Goal: Transaction & Acquisition: Purchase product/service

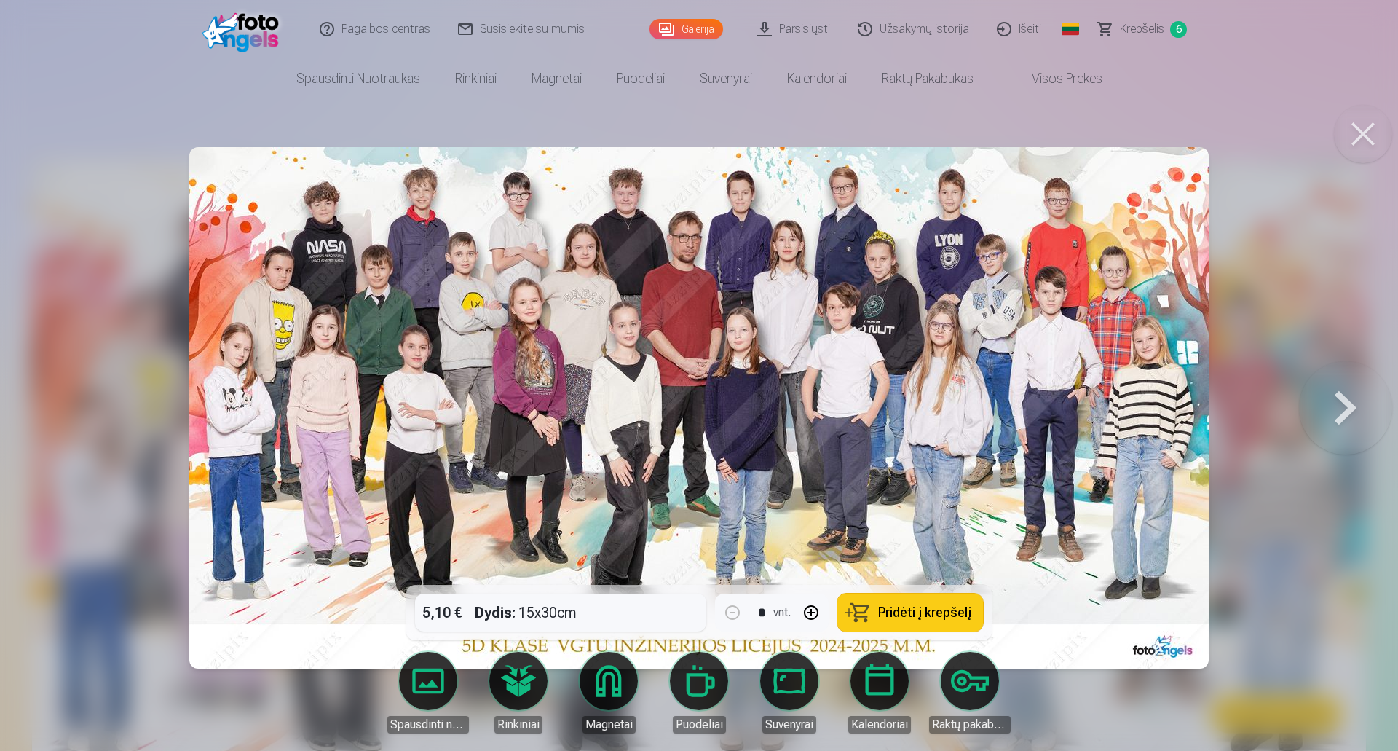
click at [1240, 130] on div at bounding box center [699, 375] width 1398 height 751
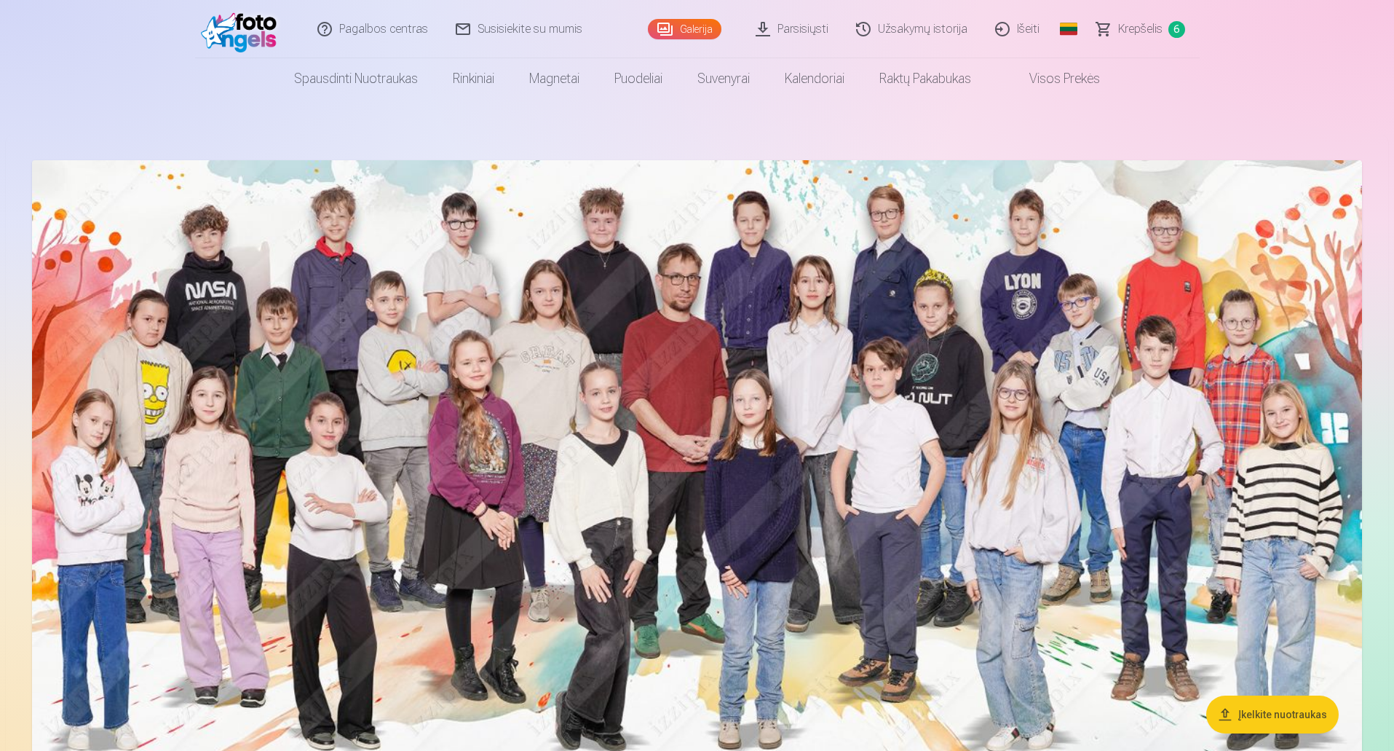
click at [1150, 28] on span "Krepšelis" at bounding box center [1140, 28] width 44 height 17
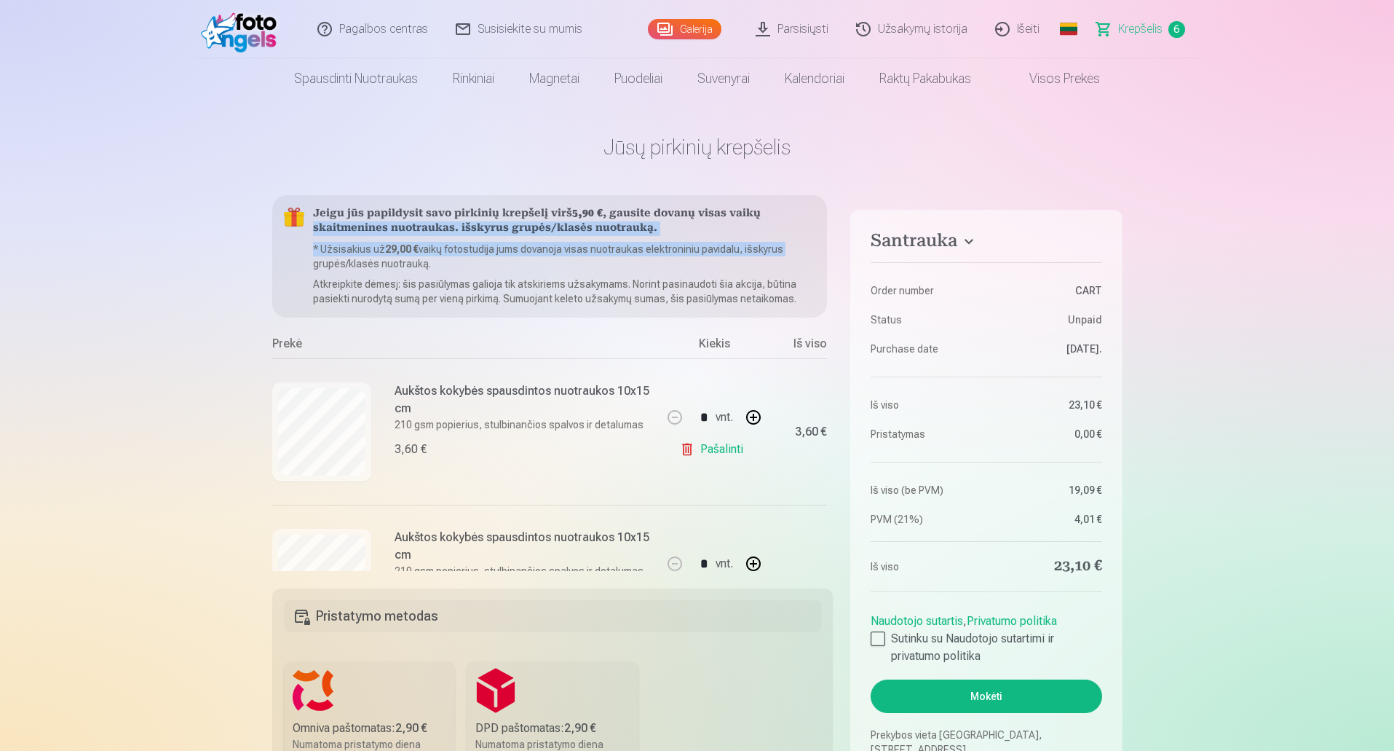
drag, startPoint x: 832, startPoint y: 218, endPoint x: 840, endPoint y: 245, distance: 27.4
click at [840, 245] on div "Santrauka Order number CART Status Unpaid Purchase date [DATE]. Iš viso 23,10 €…" at bounding box center [697, 633] width 850 height 877
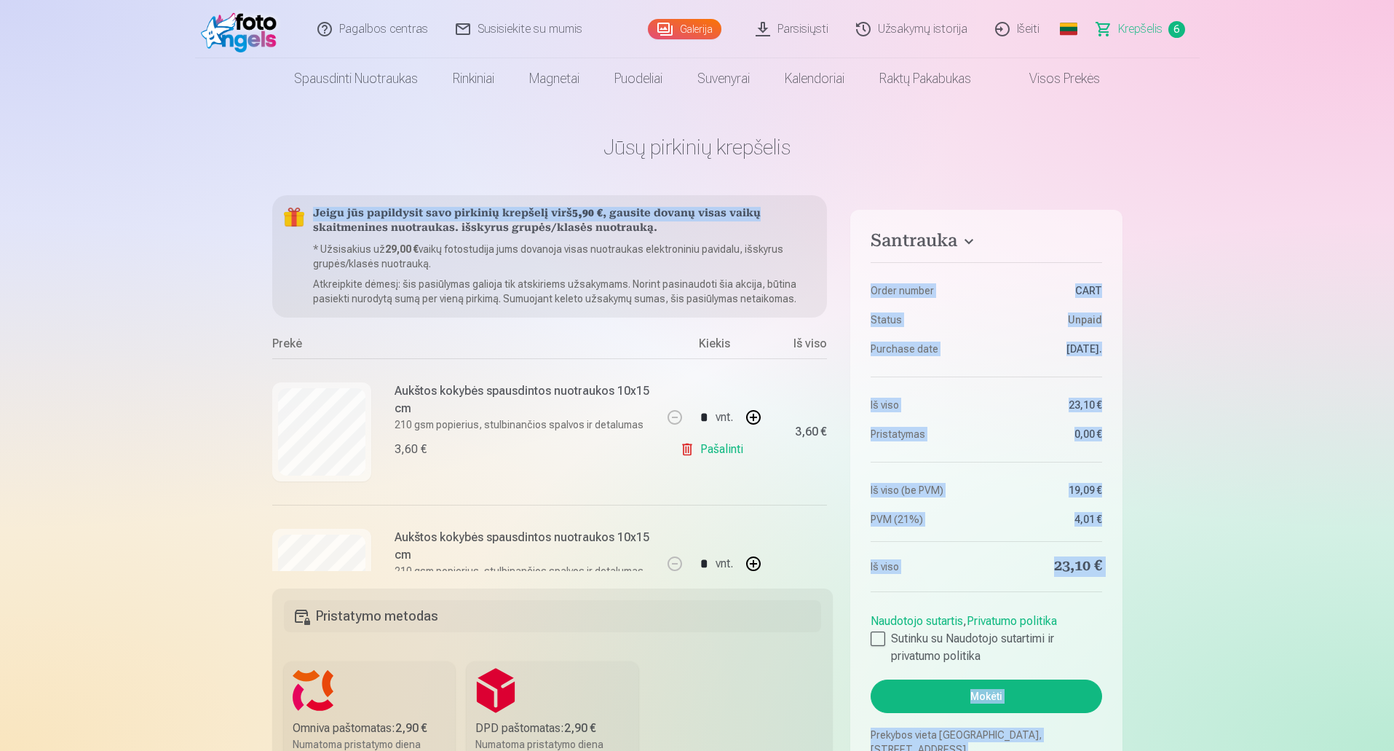
drag, startPoint x: 833, startPoint y: 210, endPoint x: 845, endPoint y: 261, distance: 51.6
click at [845, 261] on div "Santrauka Order number CART Status Unpaid Purchase date [DATE]. Iš viso 23,10 €…" at bounding box center [697, 633] width 850 height 877
click at [1011, 97] on link "Visos prekės" at bounding box center [1053, 78] width 129 height 41
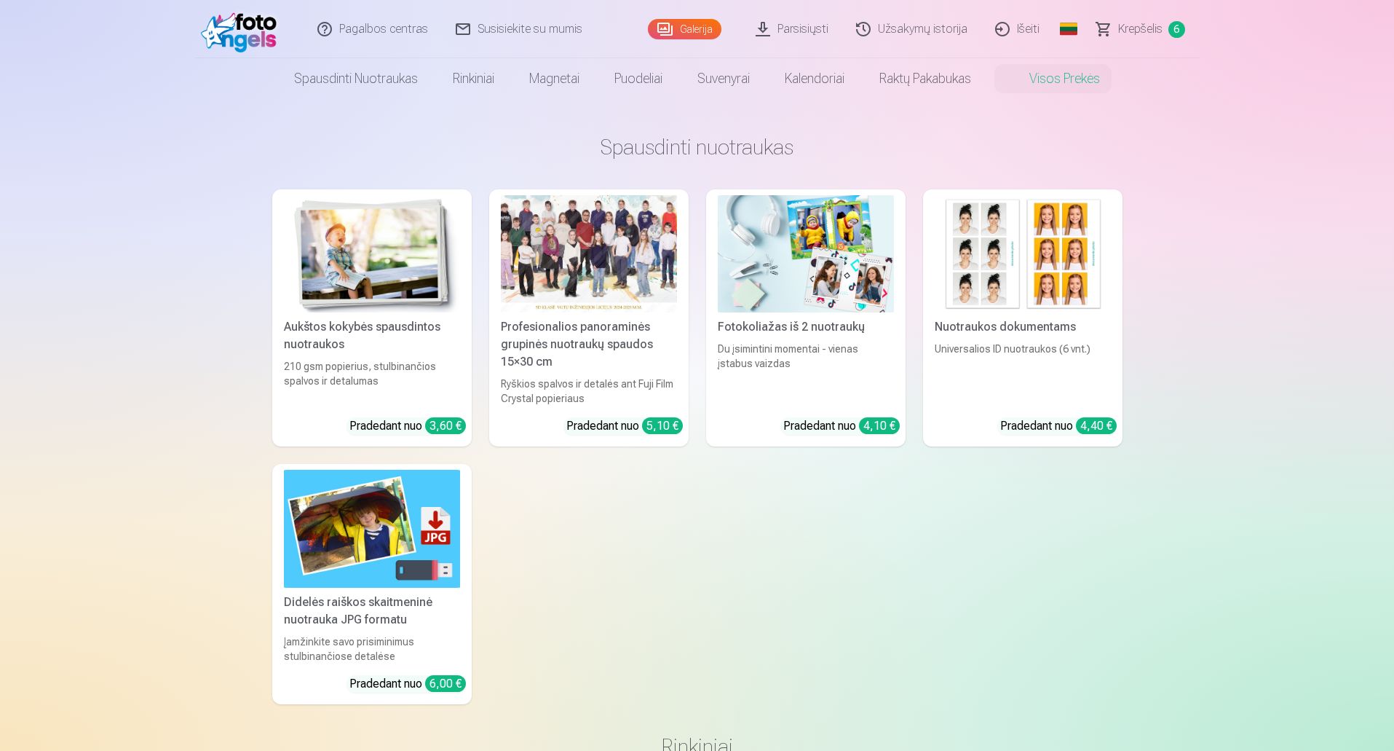
click at [1130, 20] on span "Krepšelis" at bounding box center [1140, 28] width 44 height 17
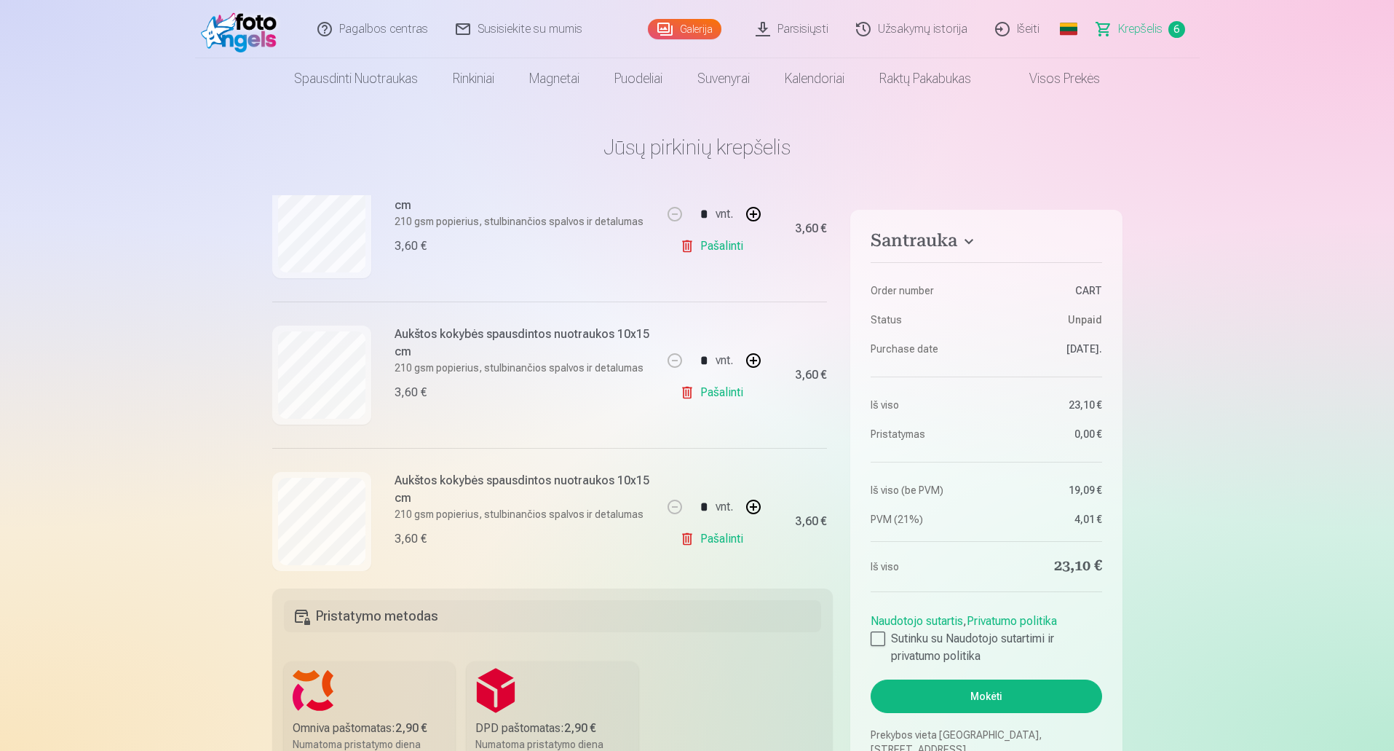
scroll to position [307, 0]
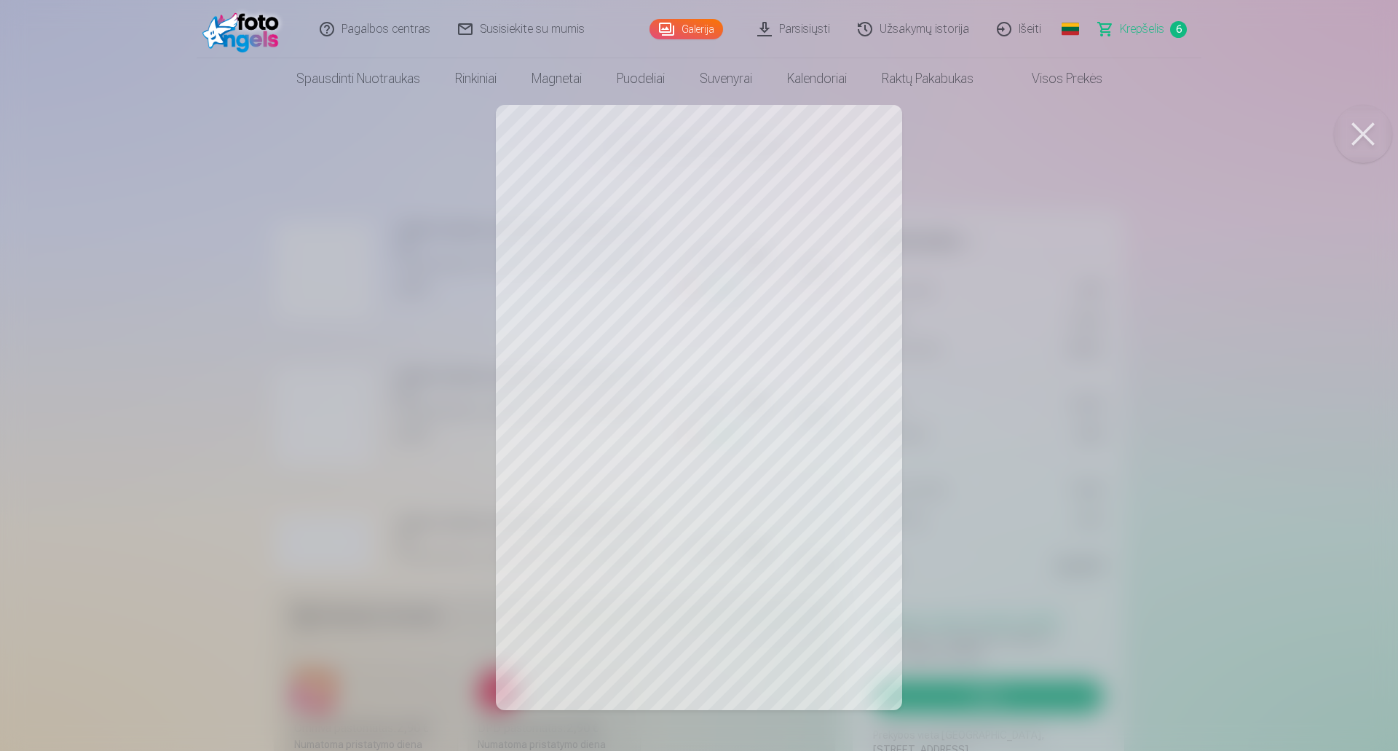
click at [1365, 129] on button at bounding box center [1363, 134] width 58 height 58
click at [1372, 122] on button at bounding box center [1363, 134] width 58 height 58
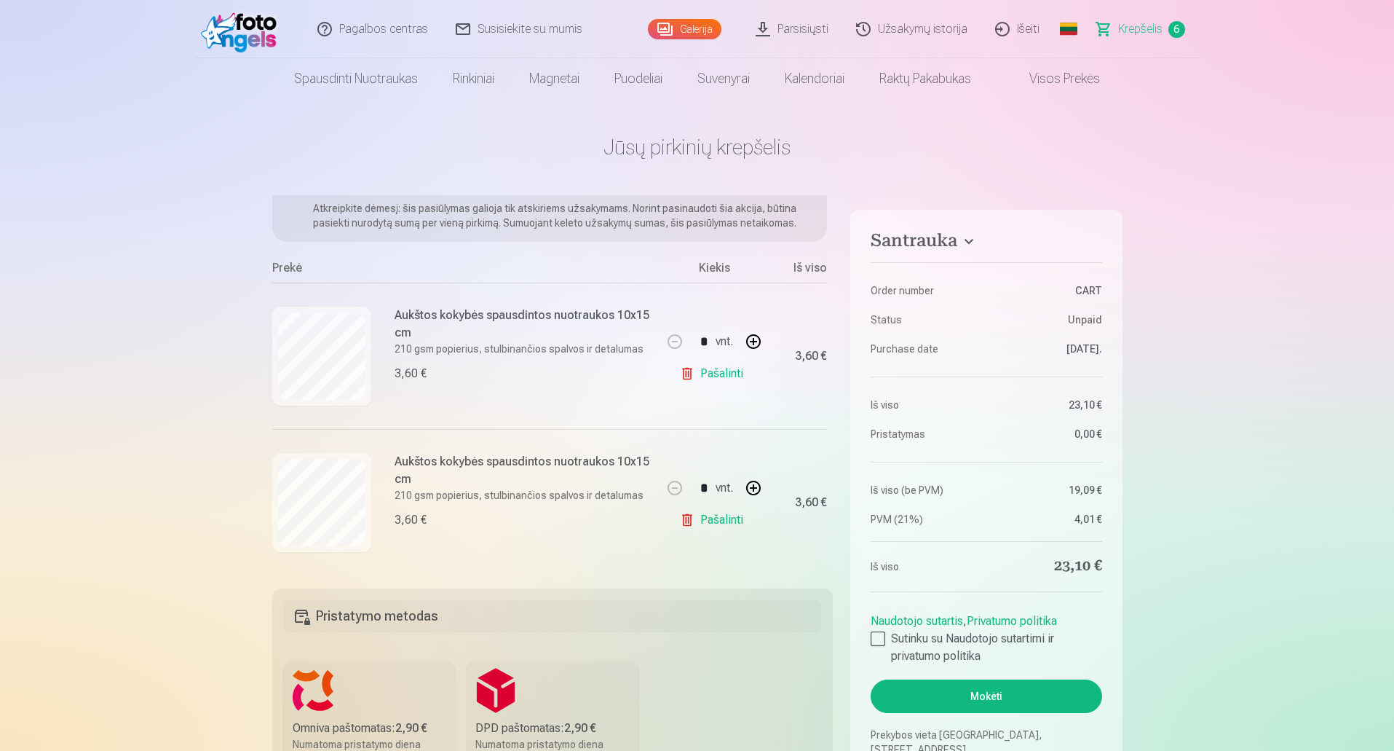
scroll to position [0, 0]
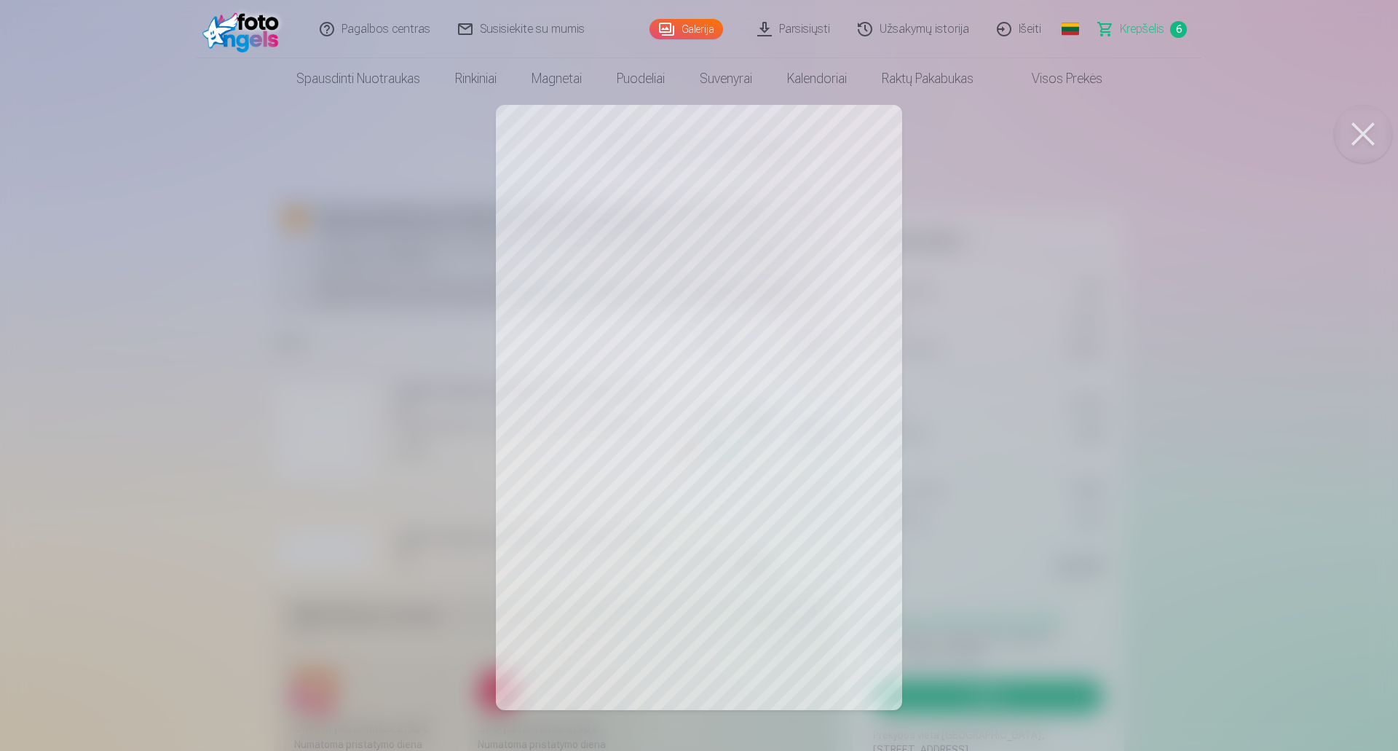
click at [1359, 135] on button at bounding box center [1363, 134] width 58 height 58
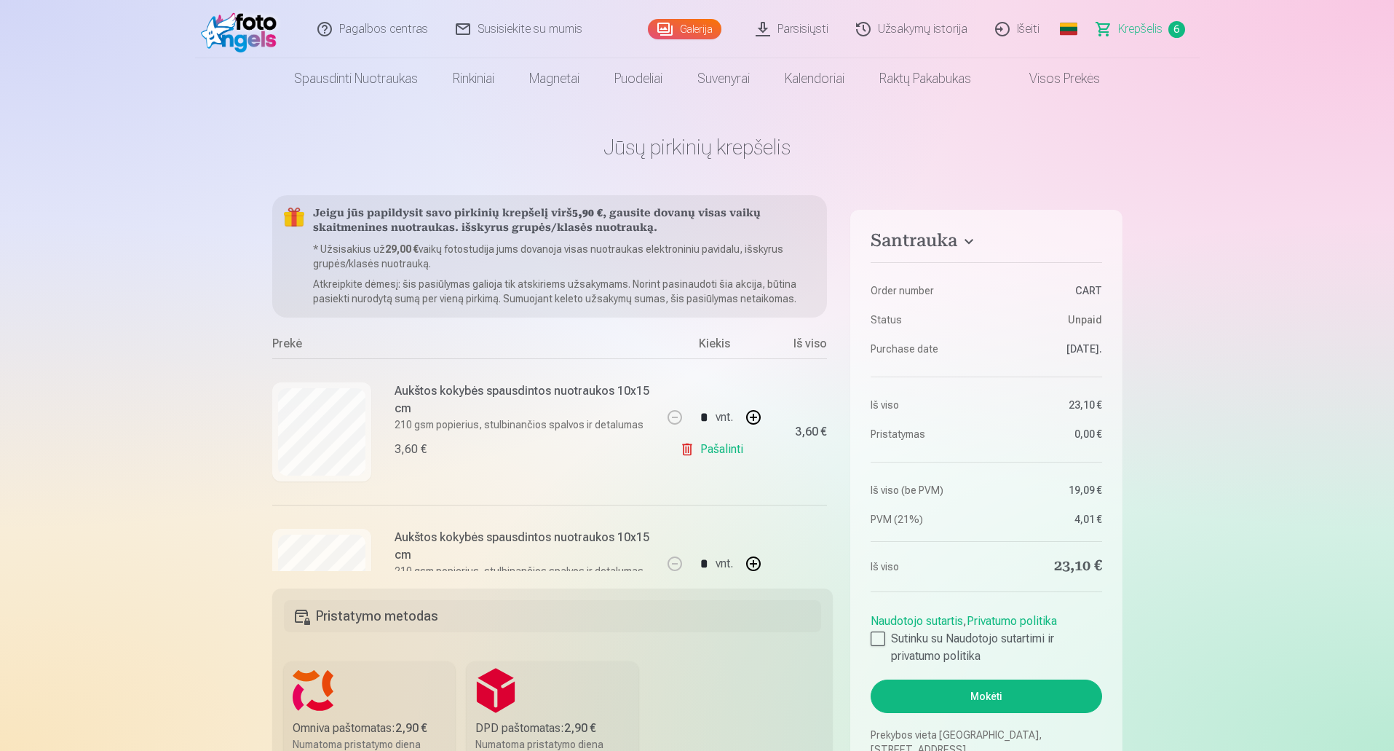
scroll to position [0, 35]
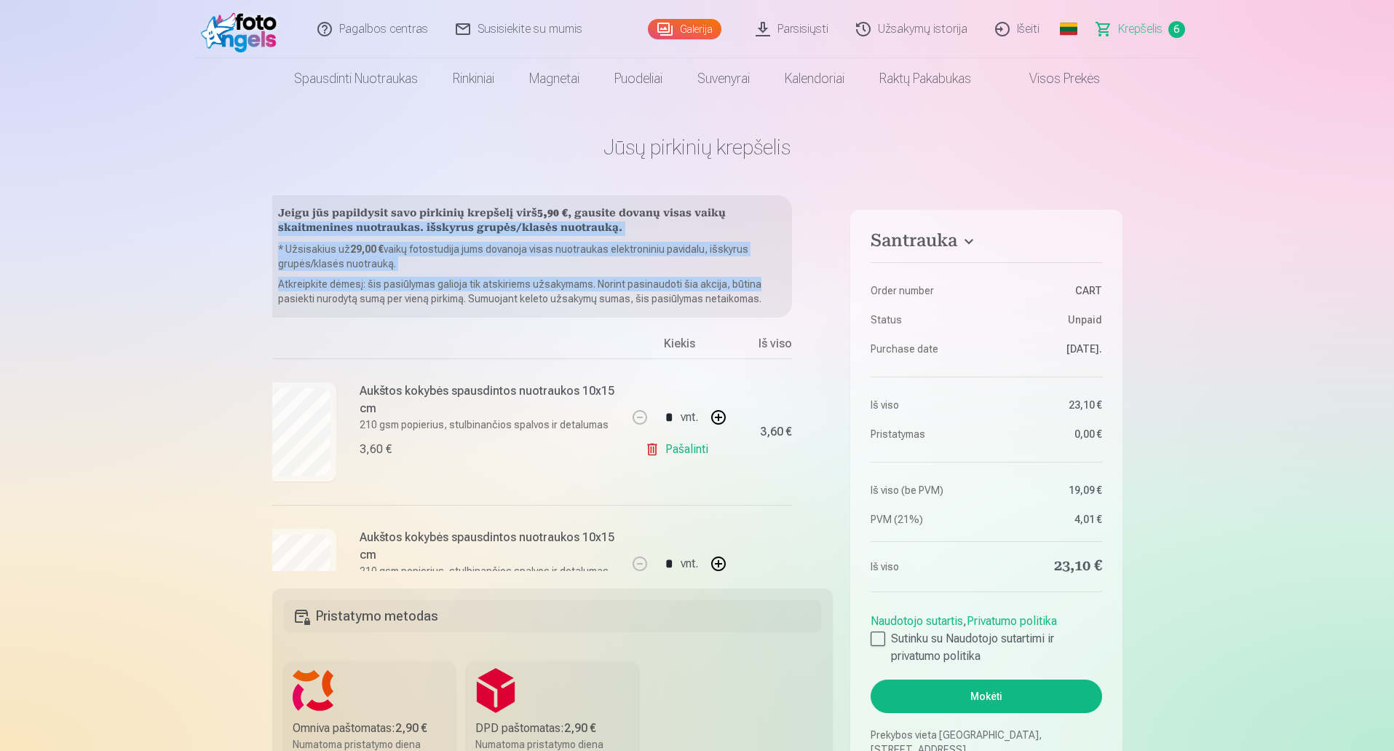
drag, startPoint x: 828, startPoint y: 218, endPoint x: 831, endPoint y: 280, distance: 62.7
click at [831, 280] on div "Jeigu jūs papildysit savo pirkinių krepšelį virš 5,90 € , gausite dovanų visas …" at bounding box center [552, 383] width 561 height 376
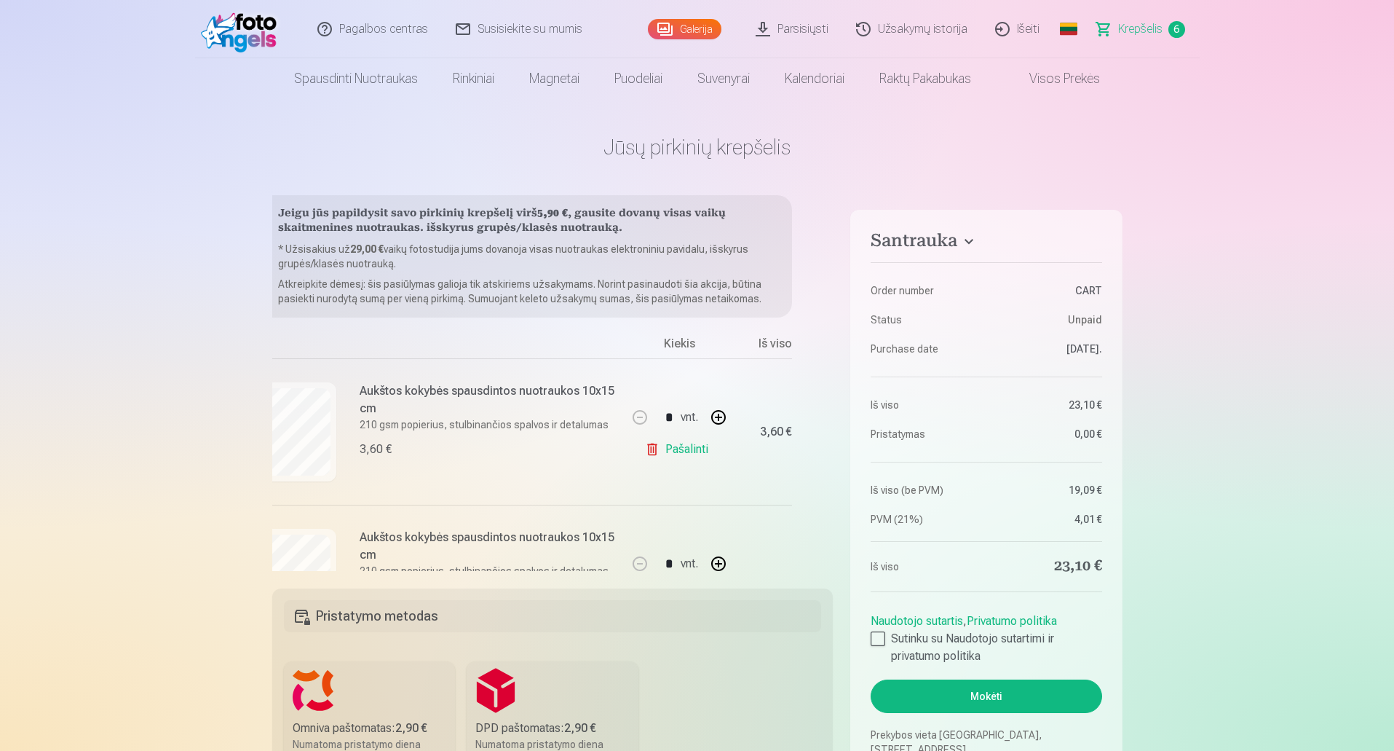
click at [863, 186] on main "Jūsų pirkinių krepšelis Santrauka Order number CART Status Unpaid Purchase date…" at bounding box center [697, 620] width 850 height 1043
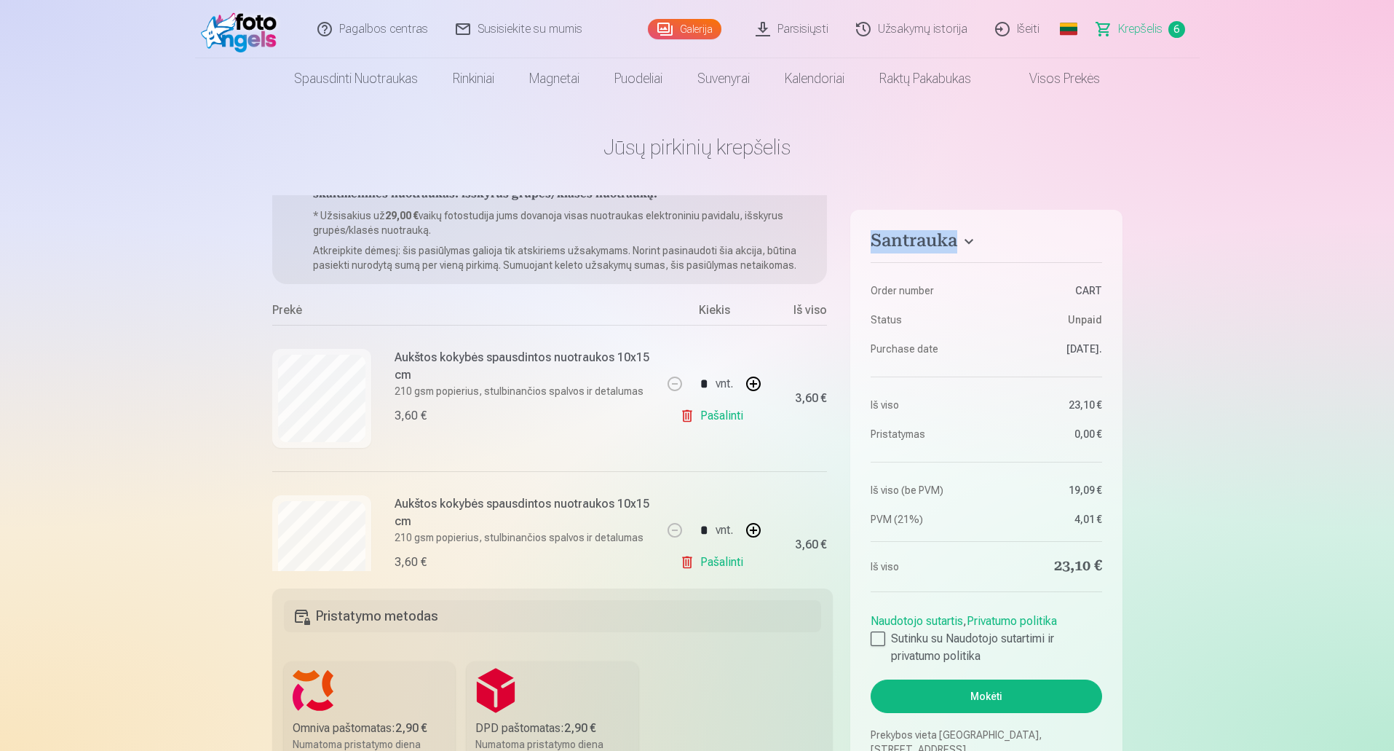
scroll to position [0, 0]
